Goal: Information Seeking & Learning: Learn about a topic

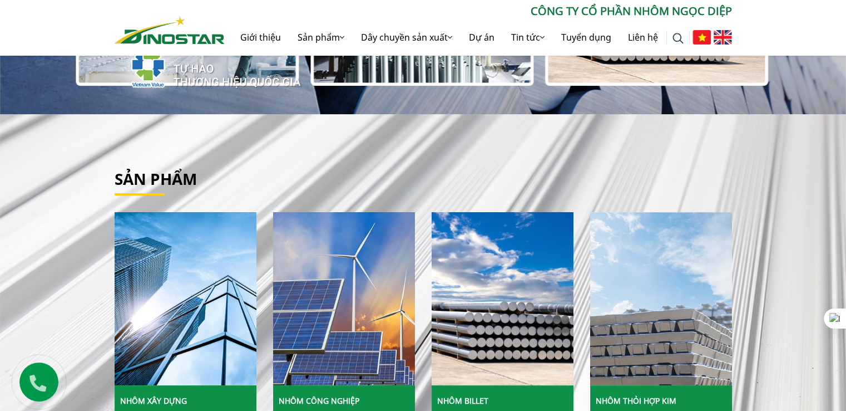
scroll to position [167, 0]
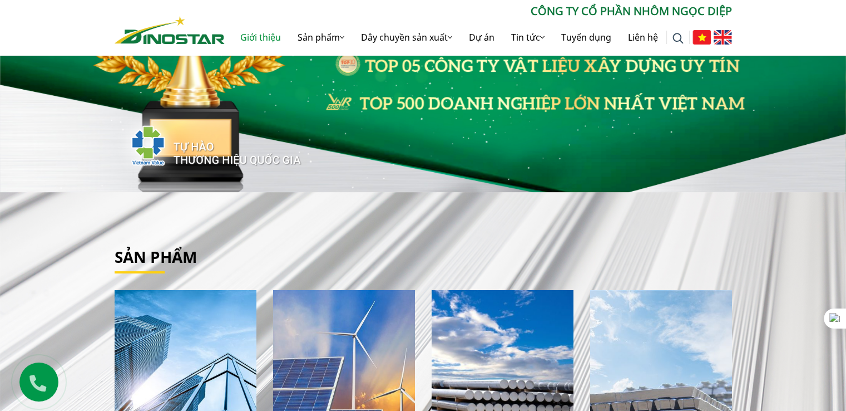
click at [267, 33] on link "Giới thiệu" at bounding box center [260, 37] width 57 height 36
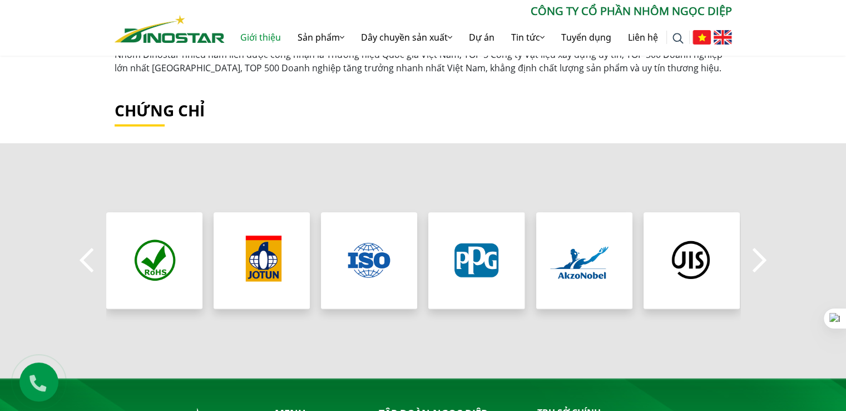
scroll to position [946, 0]
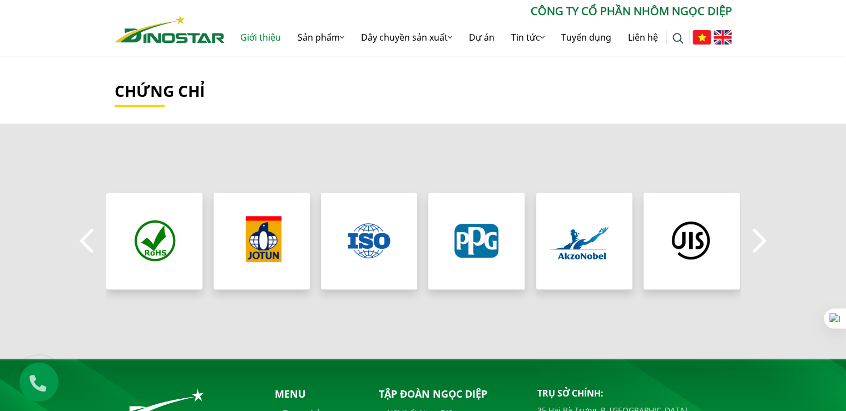
click at [755, 250] on button "Next" at bounding box center [760, 240] width 22 height 39
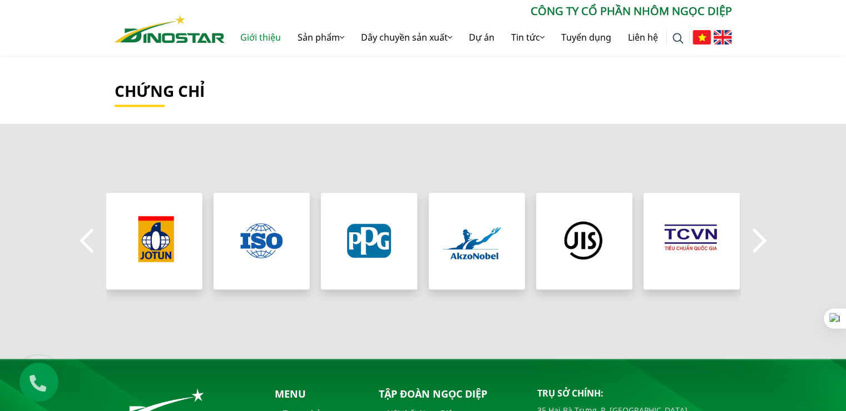
click at [755, 250] on button "Next" at bounding box center [760, 240] width 22 height 39
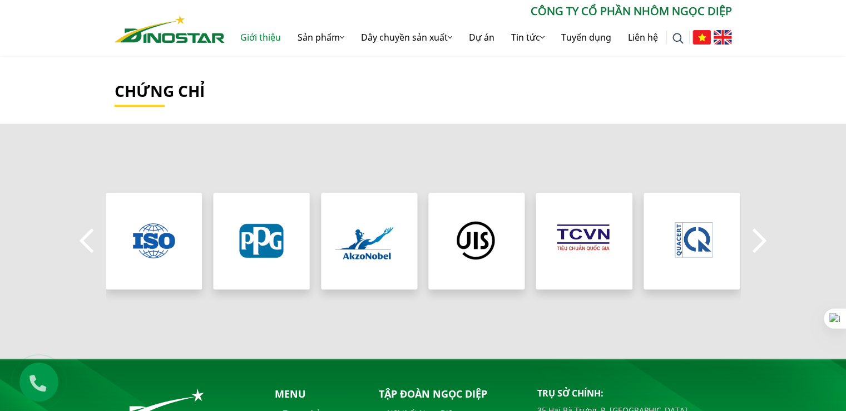
click at [755, 250] on button "Next" at bounding box center [760, 240] width 22 height 39
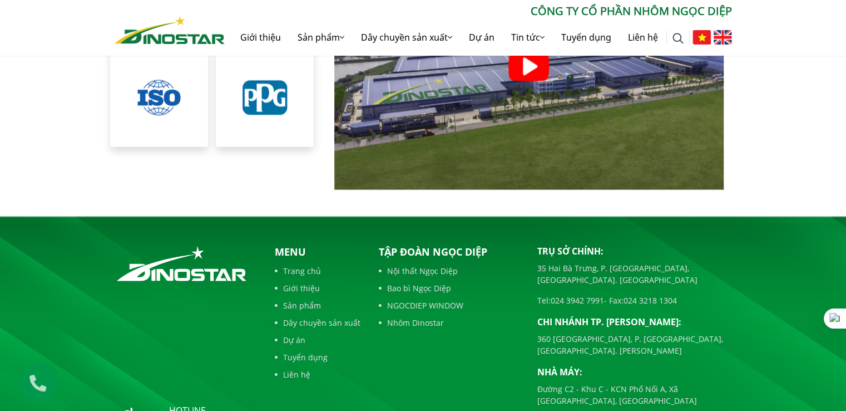
scroll to position [2554, 0]
